Goal: Task Accomplishment & Management: Use online tool/utility

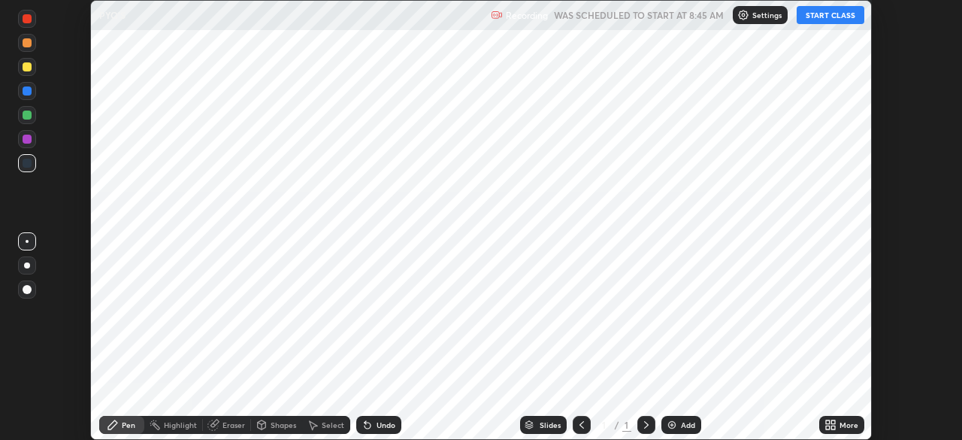
scroll to position [440, 962]
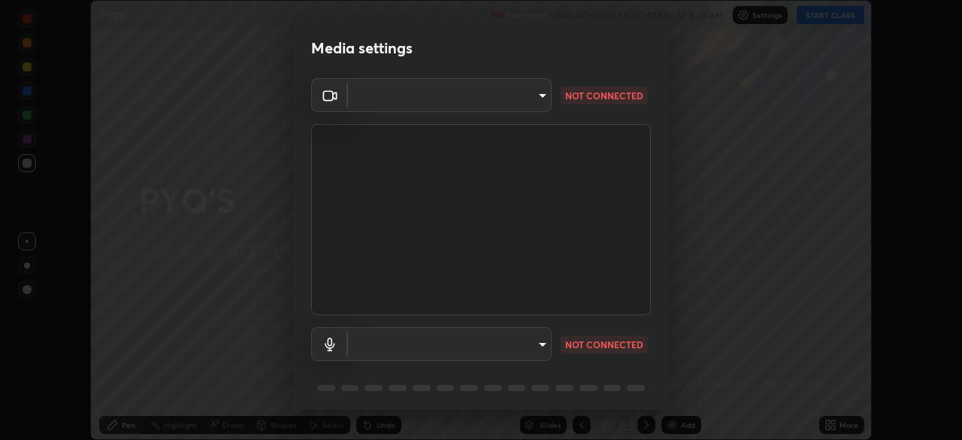
type input "6f8f2140715a383c8f62d8a9ffb31e637b048bce335fd2ff2261ed14ff7734c2"
type input "895e651f5cbb48859e4374868f66dcf396a0eb564da1b9034951e432521e4c35"
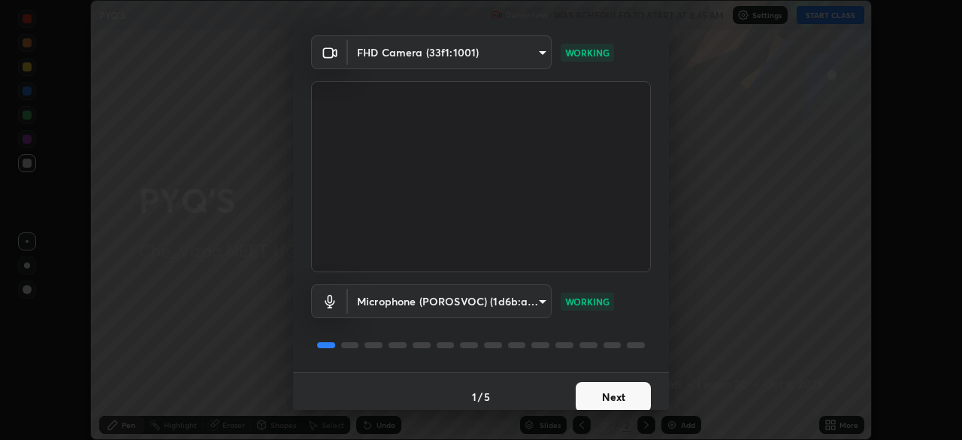
scroll to position [53, 0]
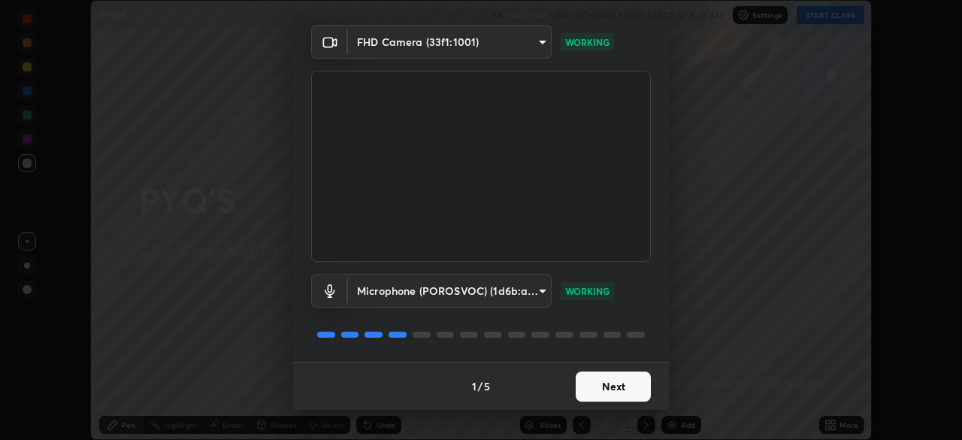
click at [616, 382] on button "Next" at bounding box center [613, 386] width 75 height 30
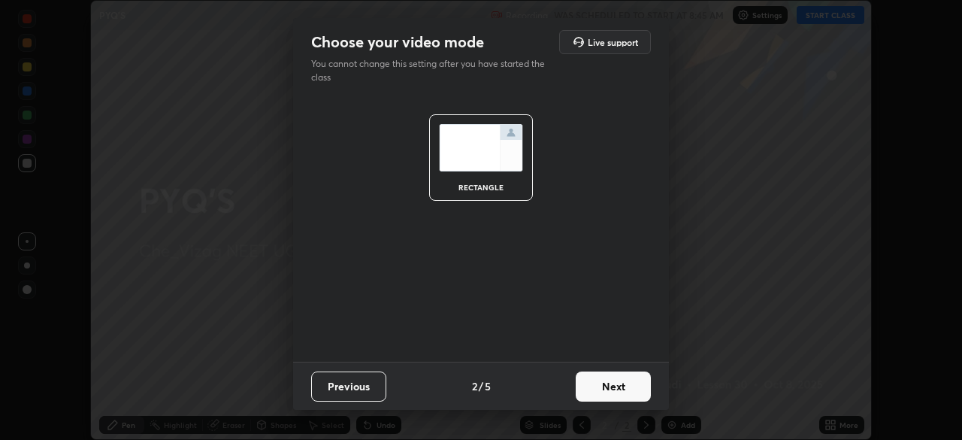
click at [617, 378] on button "Next" at bounding box center [613, 386] width 75 height 30
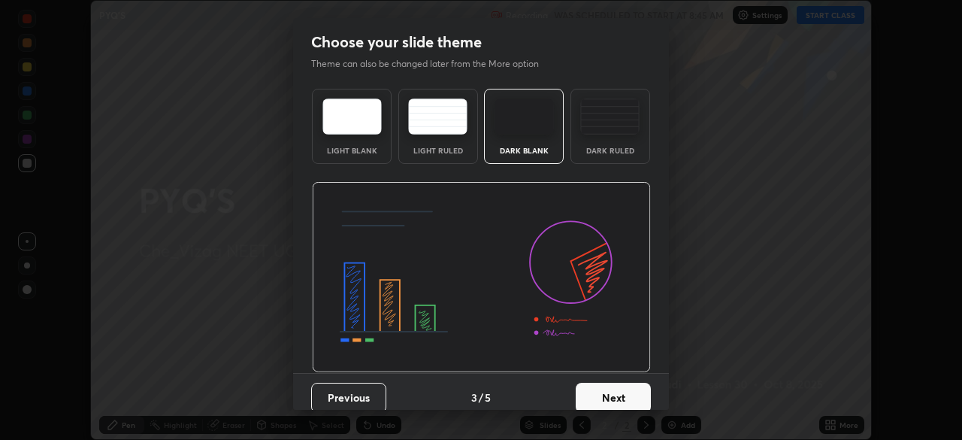
click at [610, 383] on button "Next" at bounding box center [613, 398] width 75 height 30
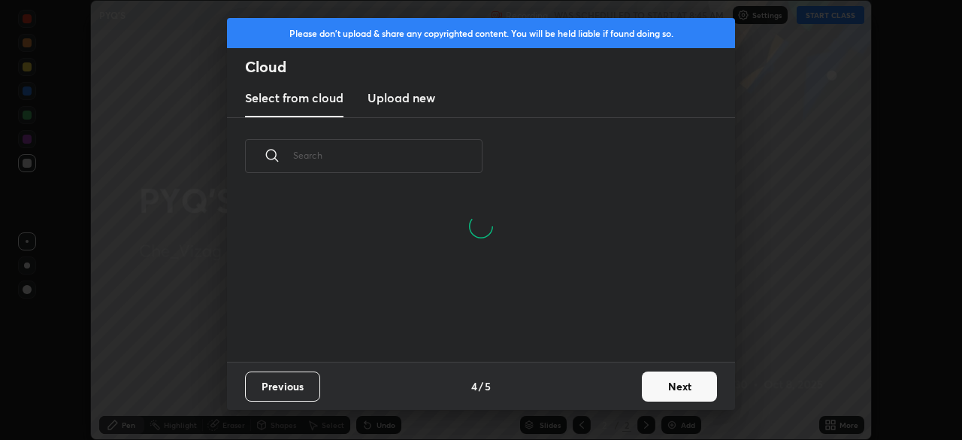
click at [655, 375] on button "Next" at bounding box center [679, 386] width 75 height 30
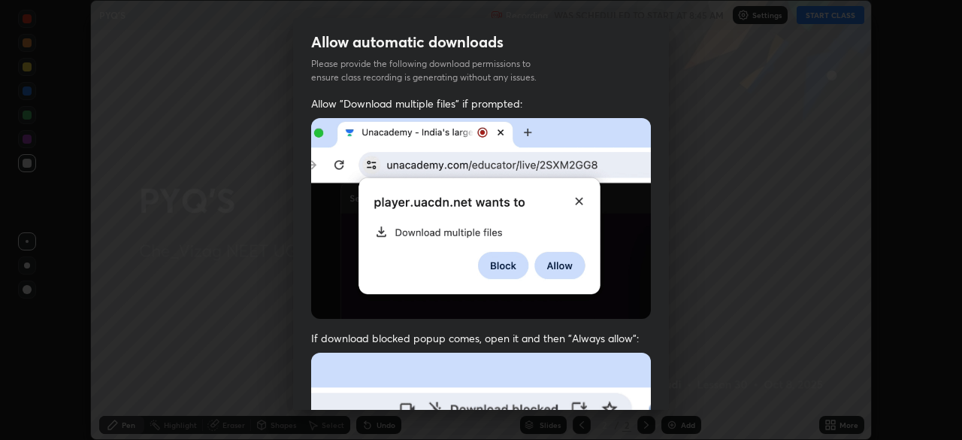
click at [669, 181] on div "Allow automatic downloads Please provide the following download permissions to …" at bounding box center [481, 220] width 962 height 440
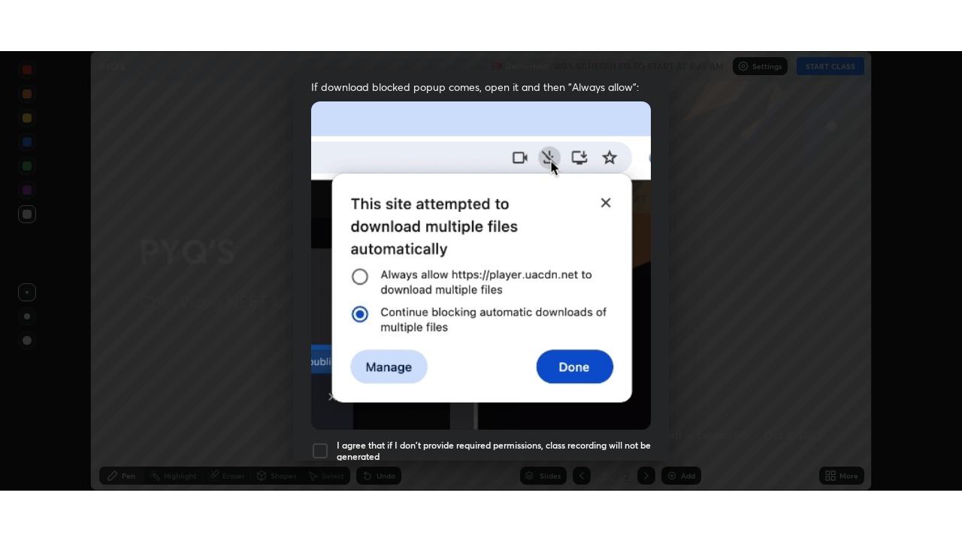
scroll to position [360, 0]
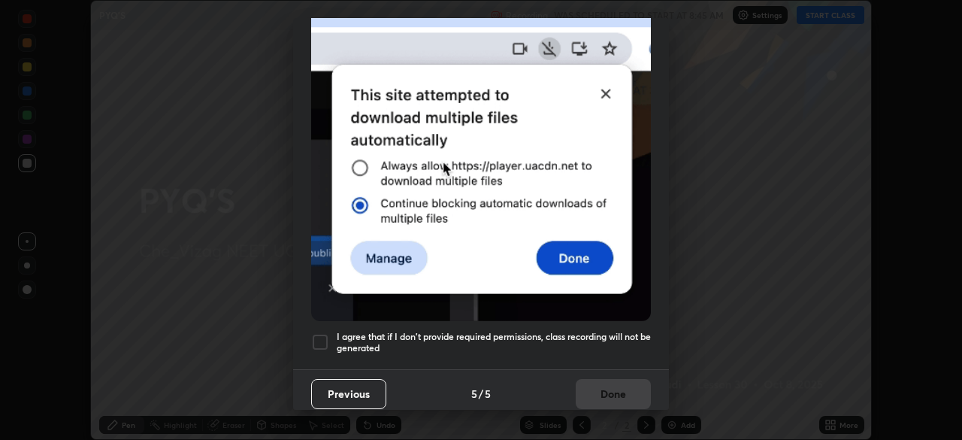
click at [319, 335] on div at bounding box center [320, 342] width 18 height 18
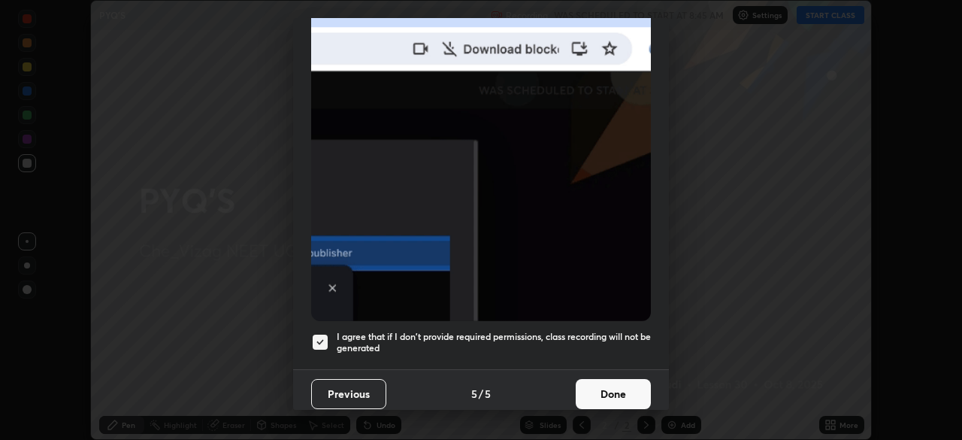
click at [610, 386] on button "Done" at bounding box center [613, 394] width 75 height 30
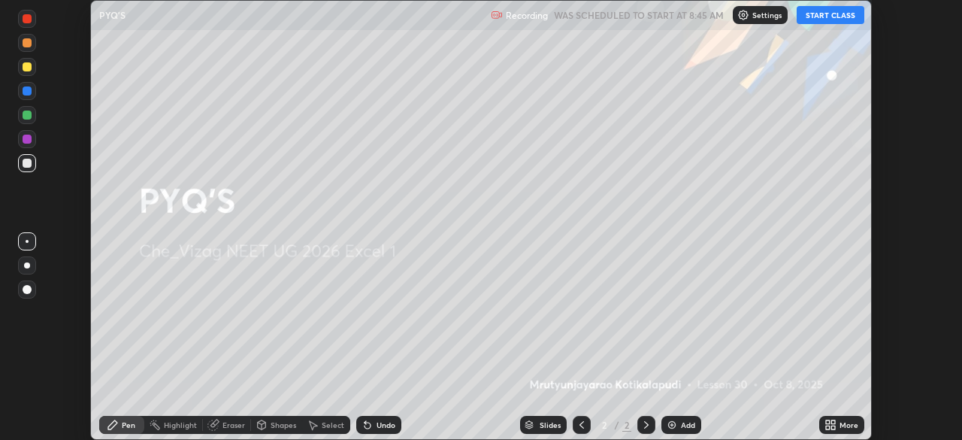
click at [678, 424] on div "Add" at bounding box center [681, 425] width 40 height 18
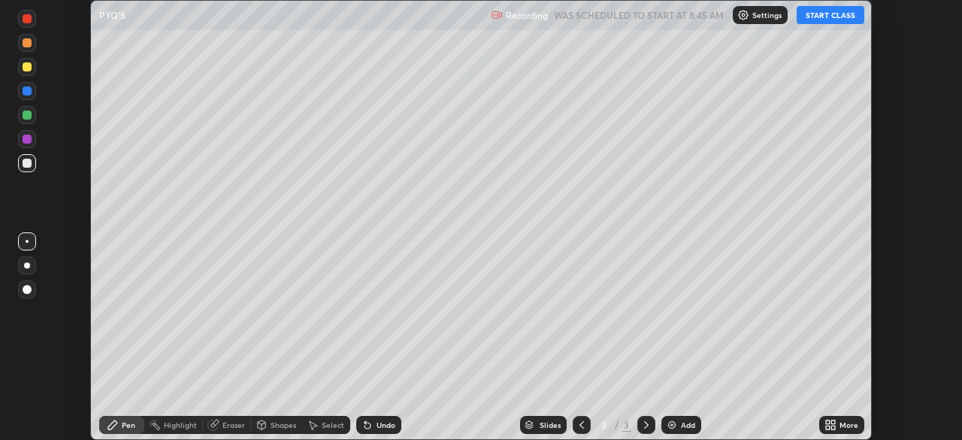
click at [833, 422] on icon at bounding box center [833, 422] width 4 height 4
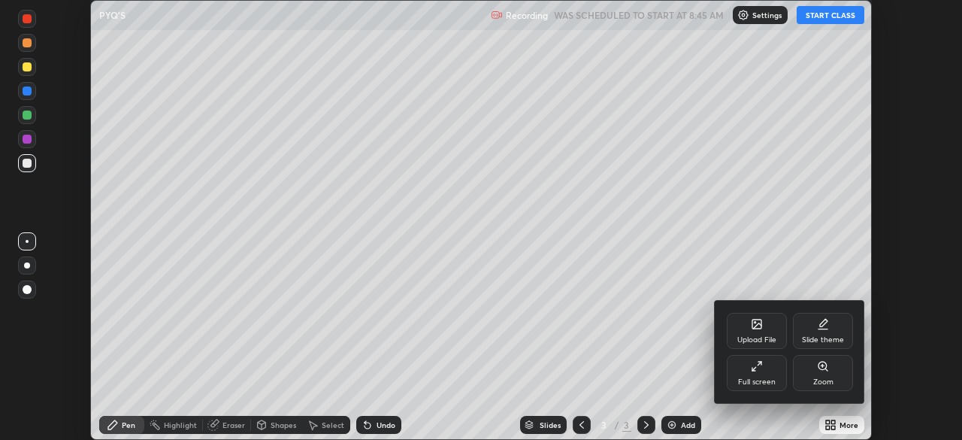
click at [763, 365] on div "Full screen" at bounding box center [757, 373] width 60 height 36
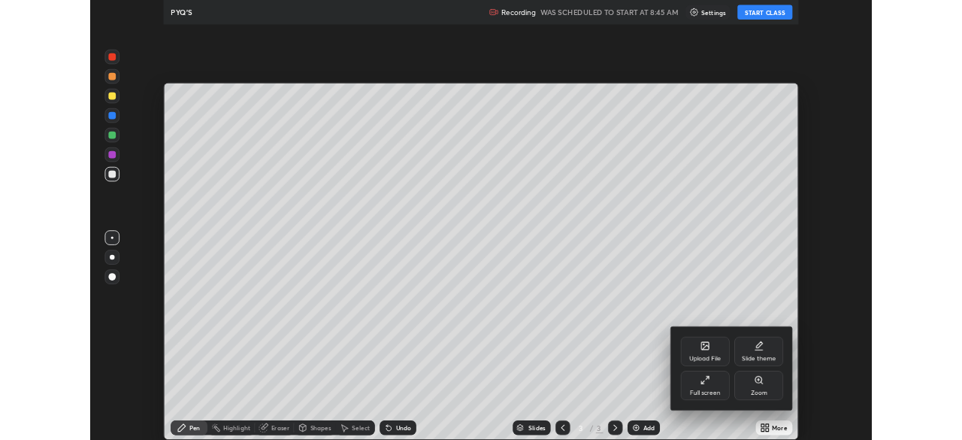
scroll to position [541, 962]
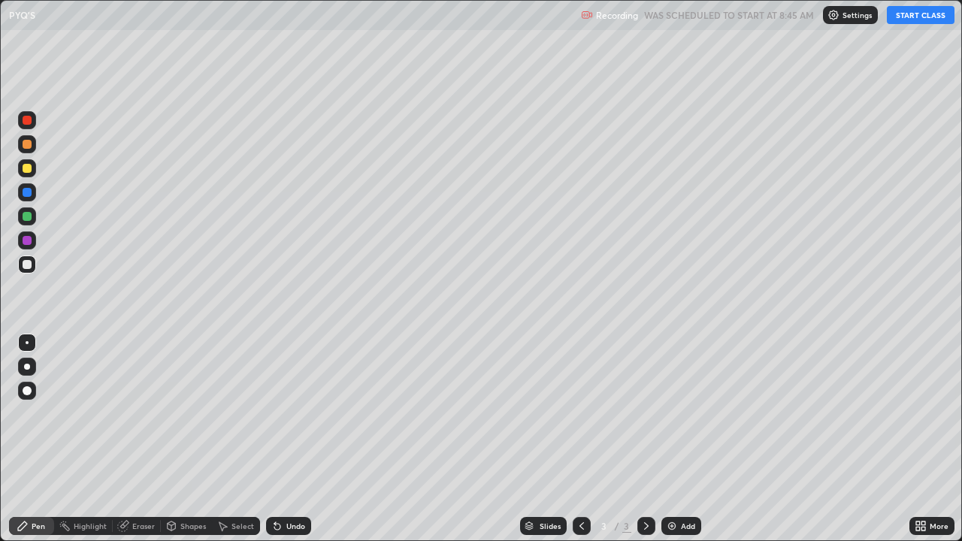
click at [922, 17] on button "START CLASS" at bounding box center [921, 15] width 68 height 18
click at [697, 439] on div "Add" at bounding box center [681, 526] width 40 height 18
click at [688, 439] on div "Add" at bounding box center [688, 526] width 14 height 8
click at [923, 439] on icon at bounding box center [924, 524] width 4 height 4
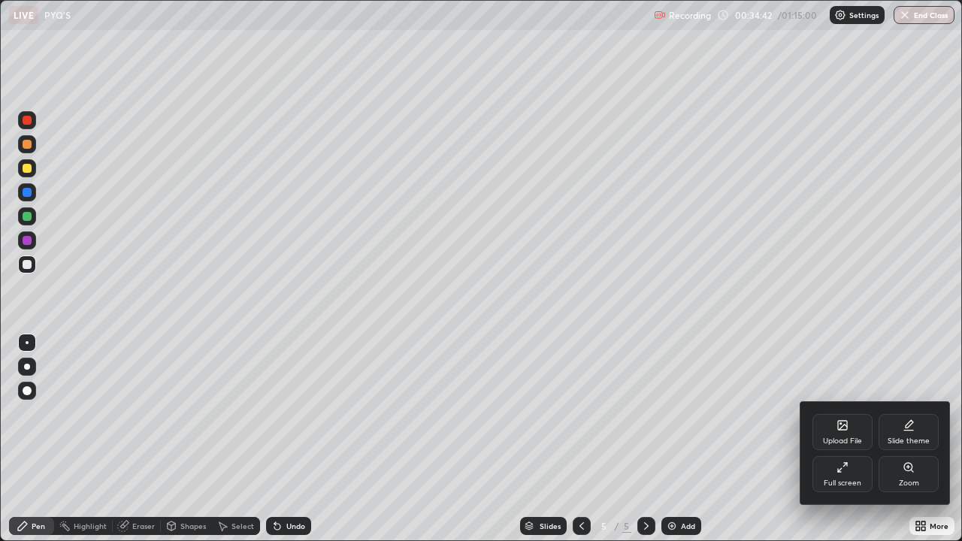
click at [843, 439] on icon at bounding box center [843, 468] width 12 height 12
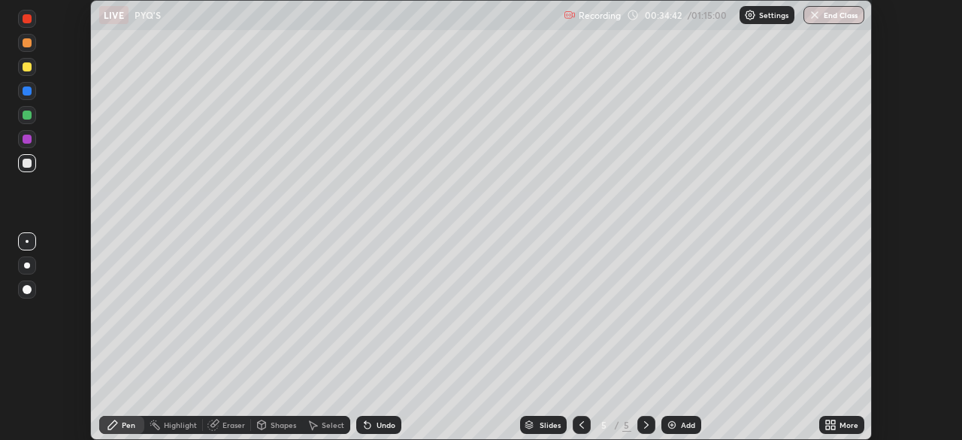
scroll to position [74730, 74208]
click at [893, 370] on div "Setting up your live class" at bounding box center [481, 220] width 962 height 440
